Goal: Communication & Community: Share content

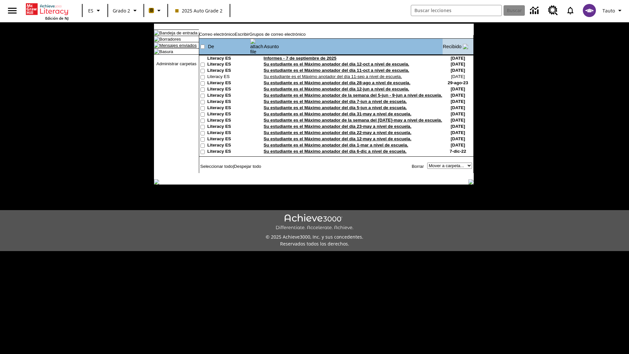
click at [175, 48] on link "Mensajes enviados" at bounding box center [177, 45] width 37 height 5
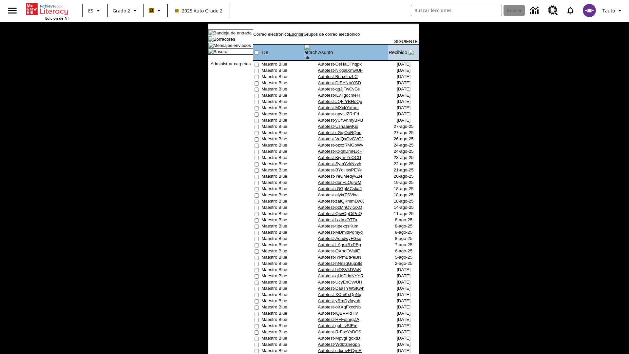
click at [303, 37] on link "Escribir" at bounding box center [296, 34] width 14 height 5
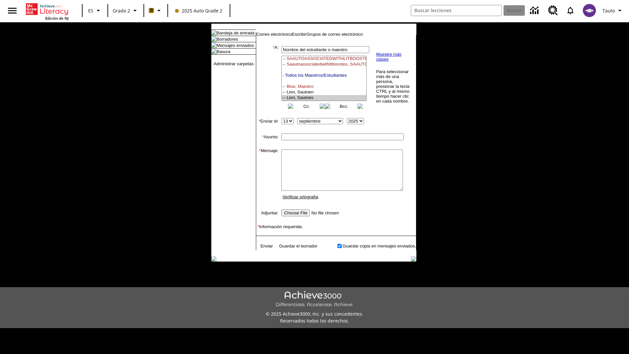
select select "U,21437111,1"
type input "Autotest-WBaCoypBRV"
type textarea "email body message"
click at [263, 248] on link "Enviar" at bounding box center [267, 245] width 12 height 5
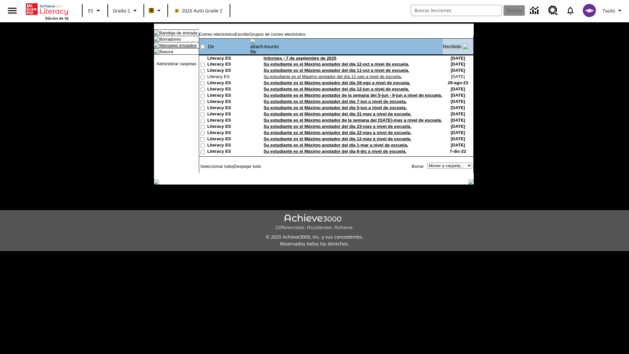
click at [175, 48] on link "Mensajes enviados" at bounding box center [177, 45] width 37 height 5
